Goal: Navigation & Orientation: Find specific page/section

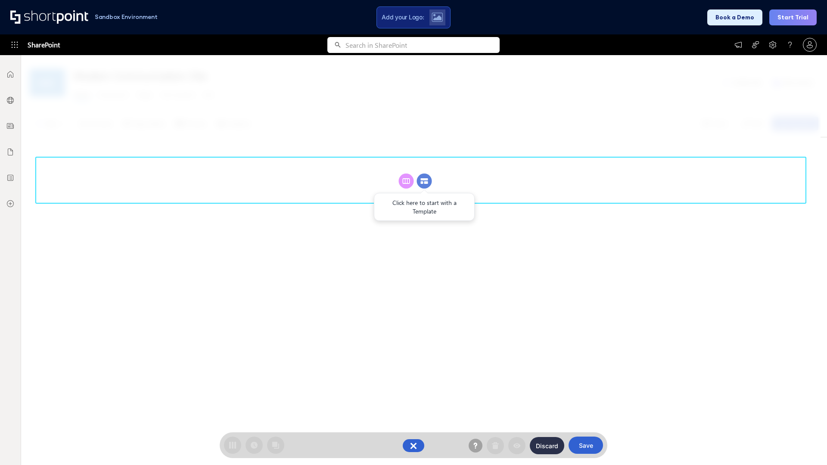
click at [424, 181] on circle at bounding box center [424, 181] width 15 height 15
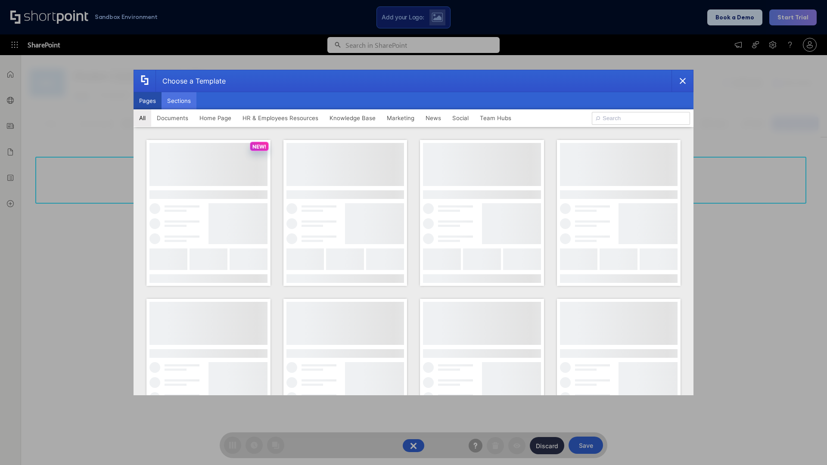
click at [179, 101] on button "Sections" at bounding box center [179, 100] width 35 height 17
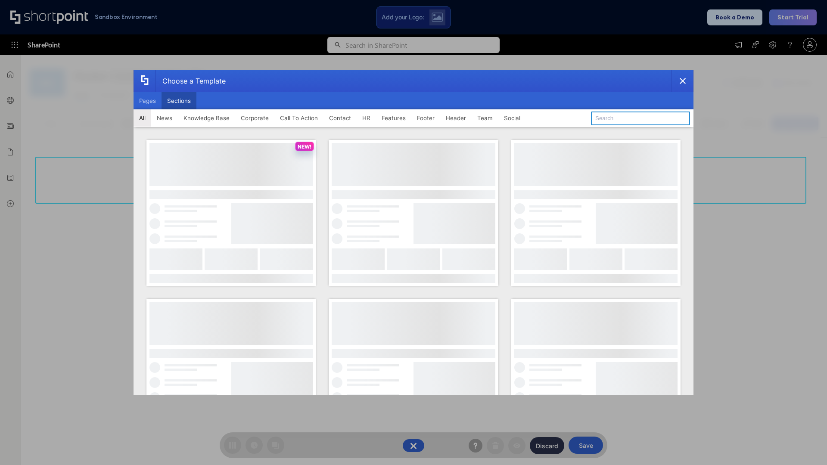
type input "Knowledge Base 4"
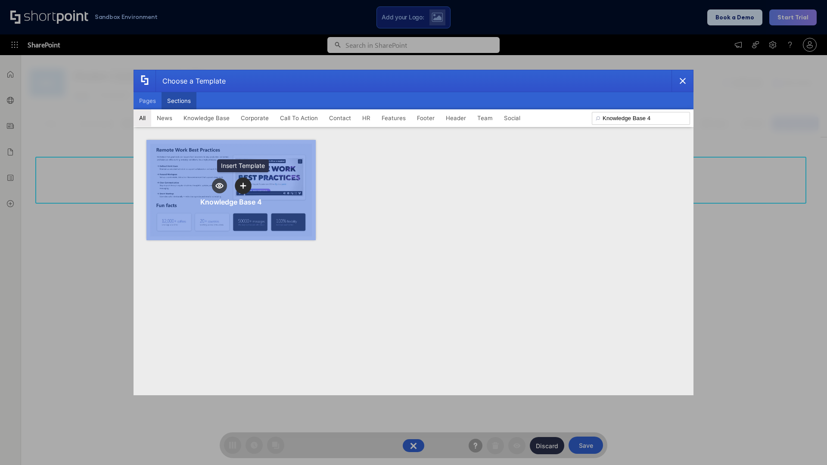
click at [243, 186] on icon "template selector" at bounding box center [243, 186] width 6 height 6
